Goal: Transaction & Acquisition: Subscribe to service/newsletter

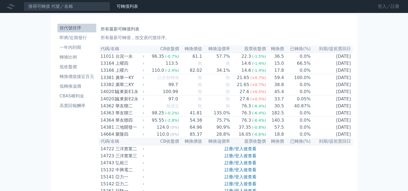
click at [382, 8] on link "登入／註冊" at bounding box center [388, 6] width 30 height 9
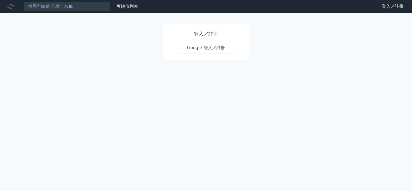
click at [195, 48] on link "Google 登入／註冊" at bounding box center [206, 47] width 56 height 11
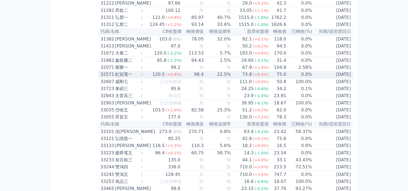
scroll to position [755, 0]
